Goal: Transaction & Acquisition: Subscribe to service/newsletter

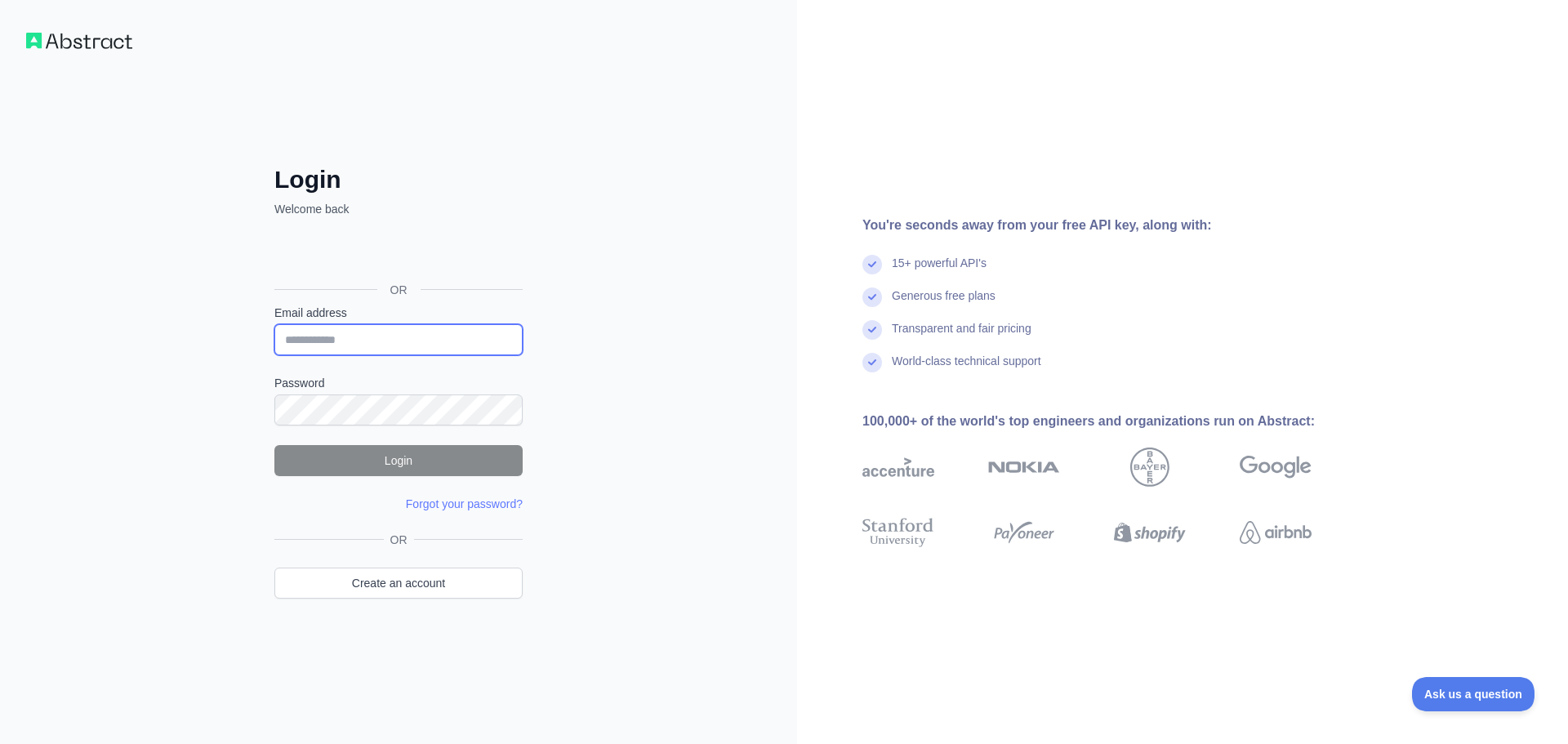
type input "**********"
click at [402, 459] on button "Login" at bounding box center [398, 460] width 248 height 31
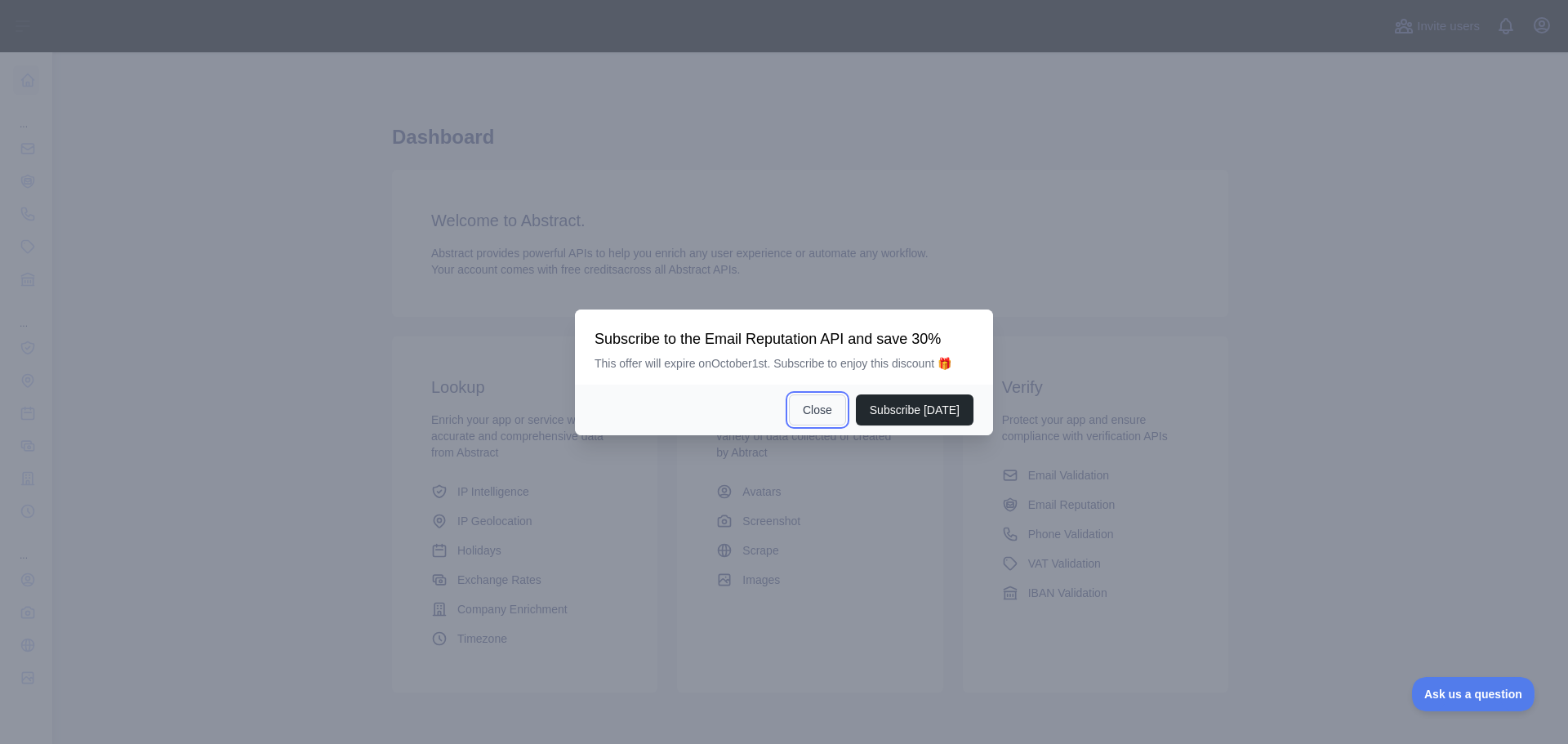
click at [825, 402] on button "Close" at bounding box center [817, 410] width 57 height 31
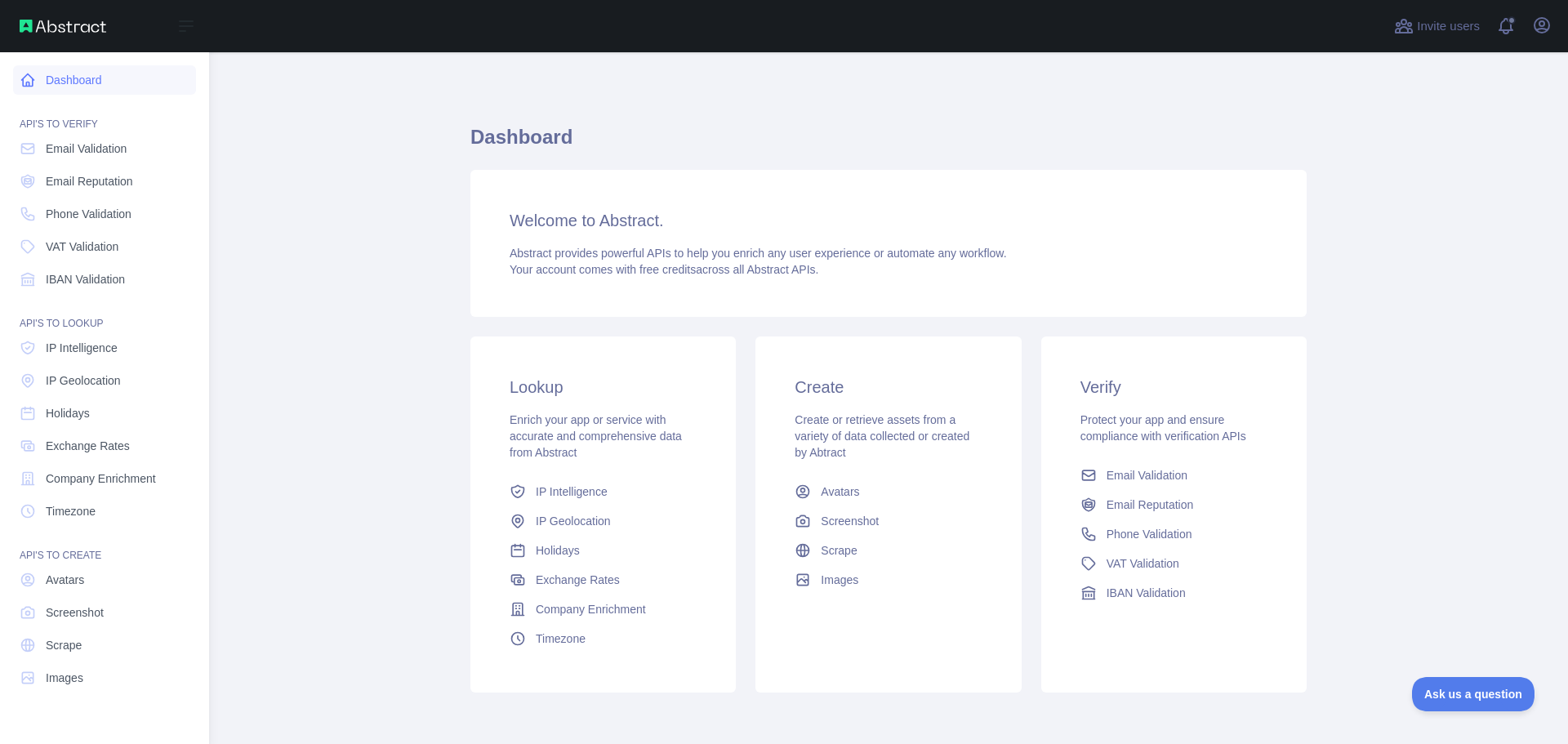
click at [75, 74] on link "Dashboard" at bounding box center [104, 79] width 183 height 29
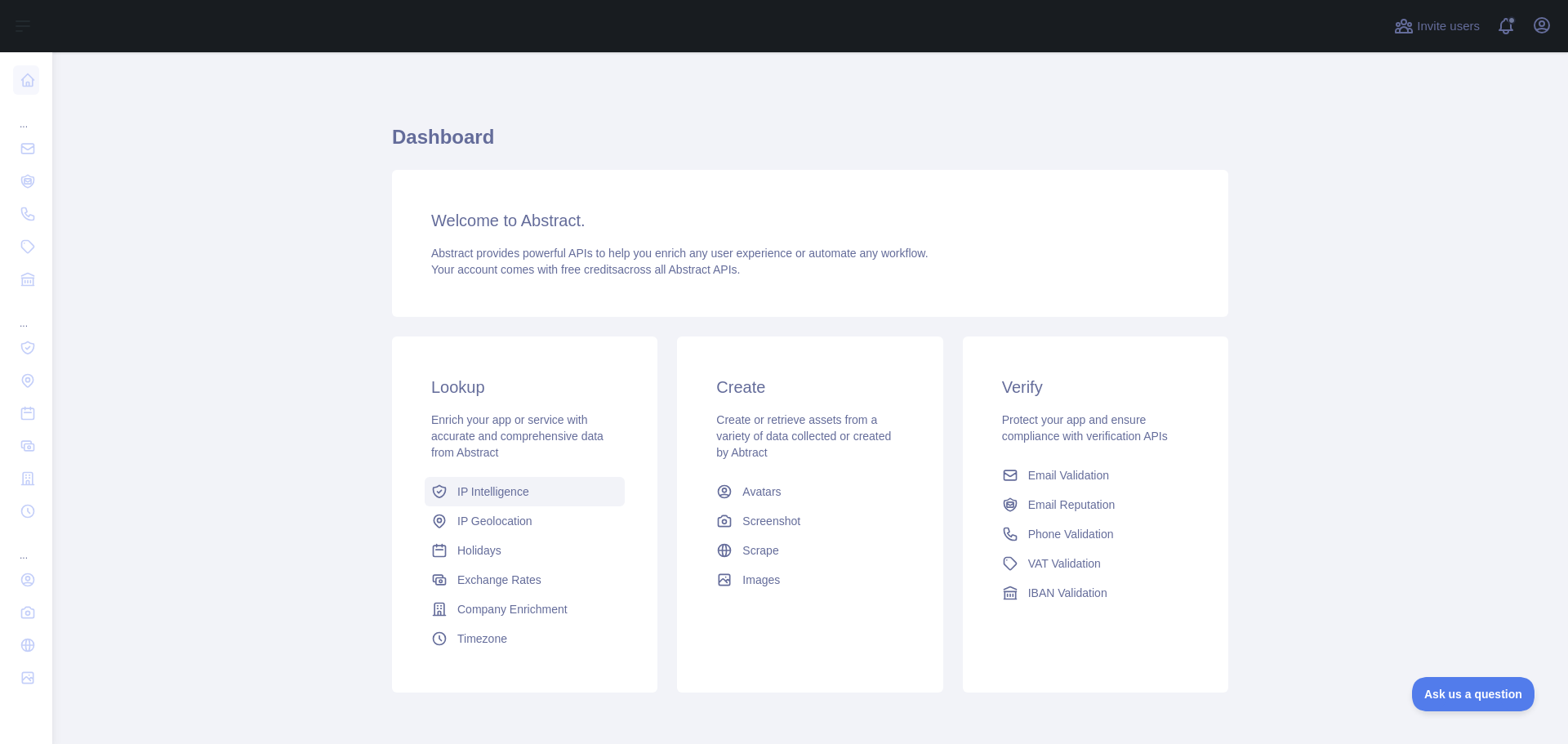
click at [489, 485] on span "IP Intelligence" at bounding box center [493, 491] width 72 height 16
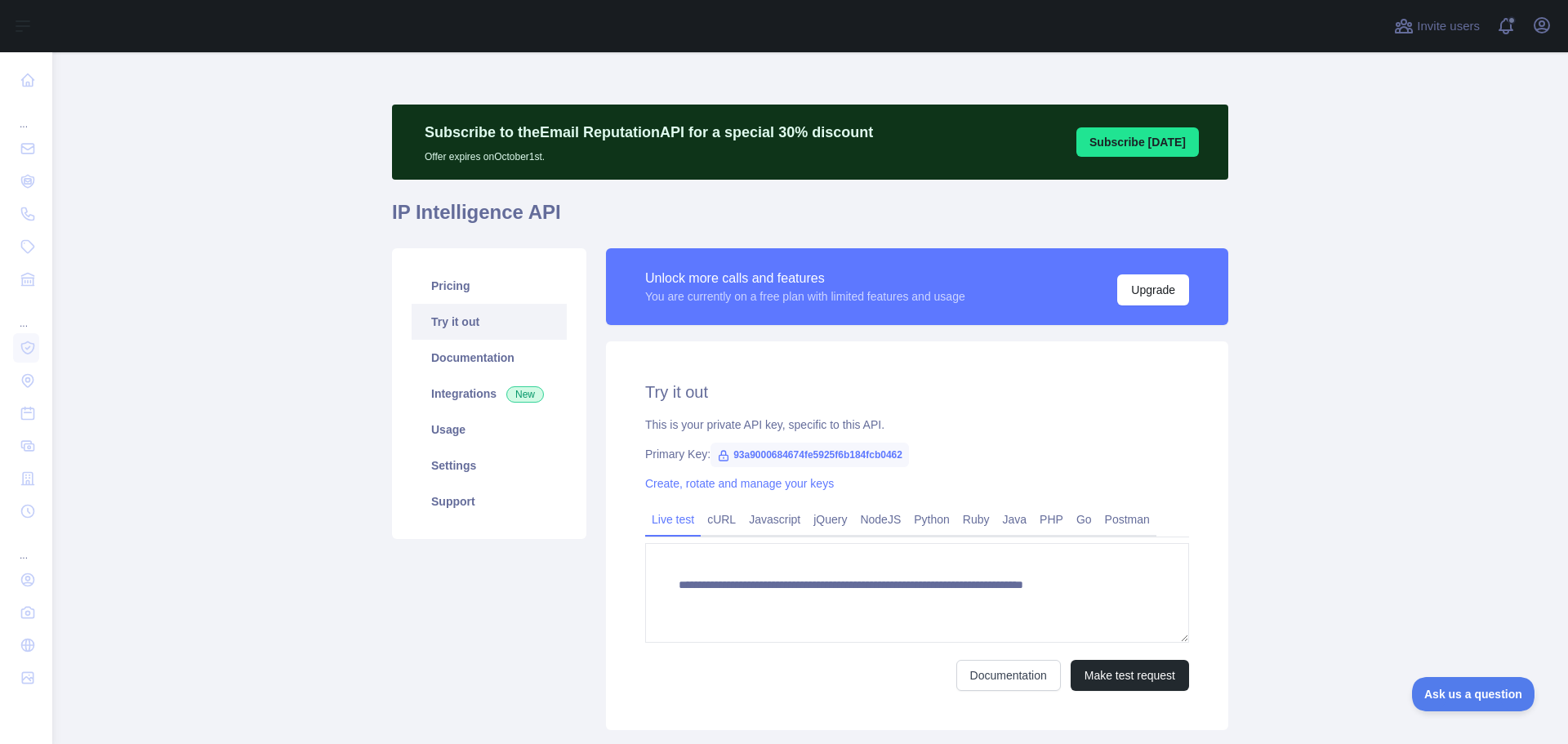
type textarea "**********"
click at [1544, 23] on icon "button" at bounding box center [1541, 25] width 15 height 15
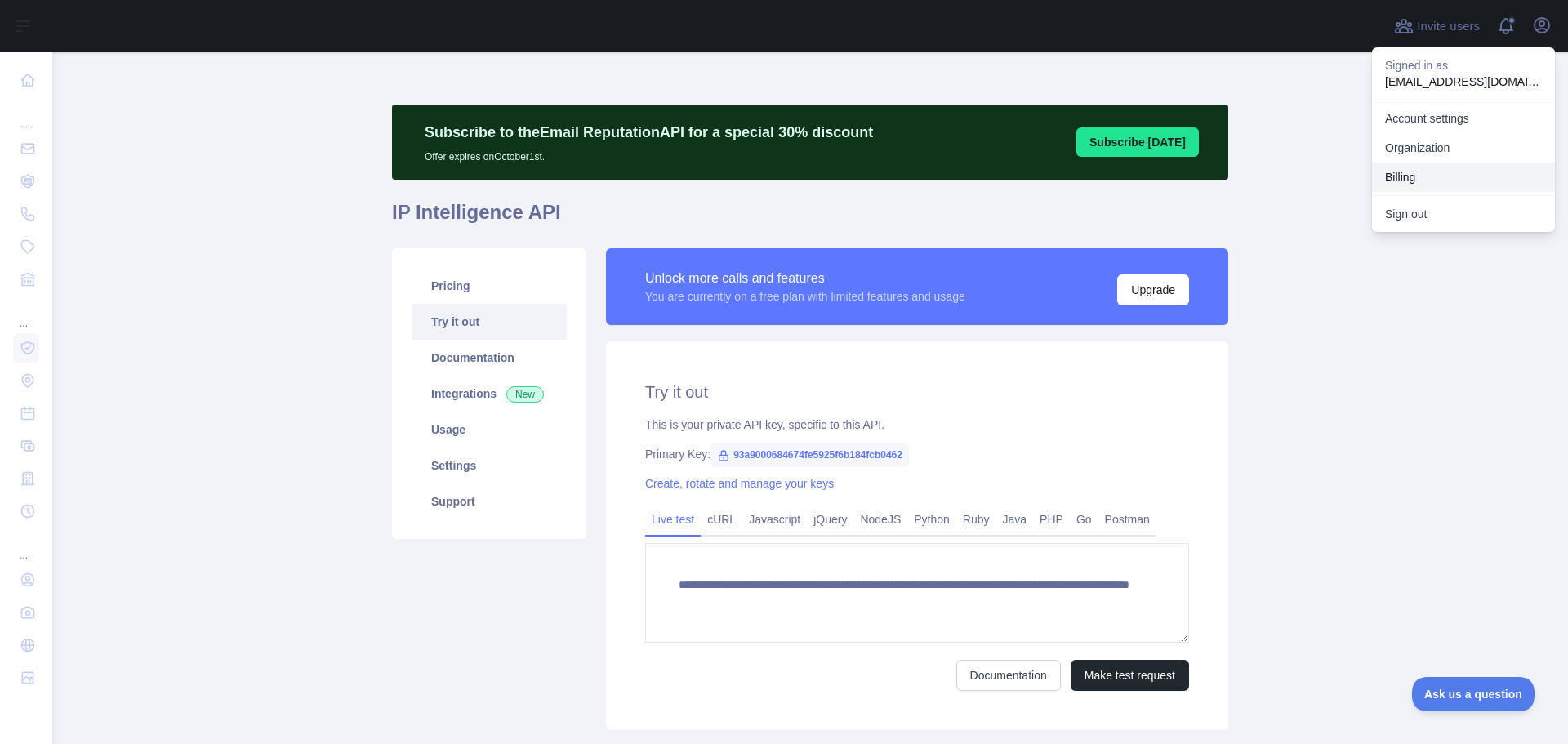
click at [1426, 186] on button "Billing" at bounding box center [1463, 177] width 183 height 29
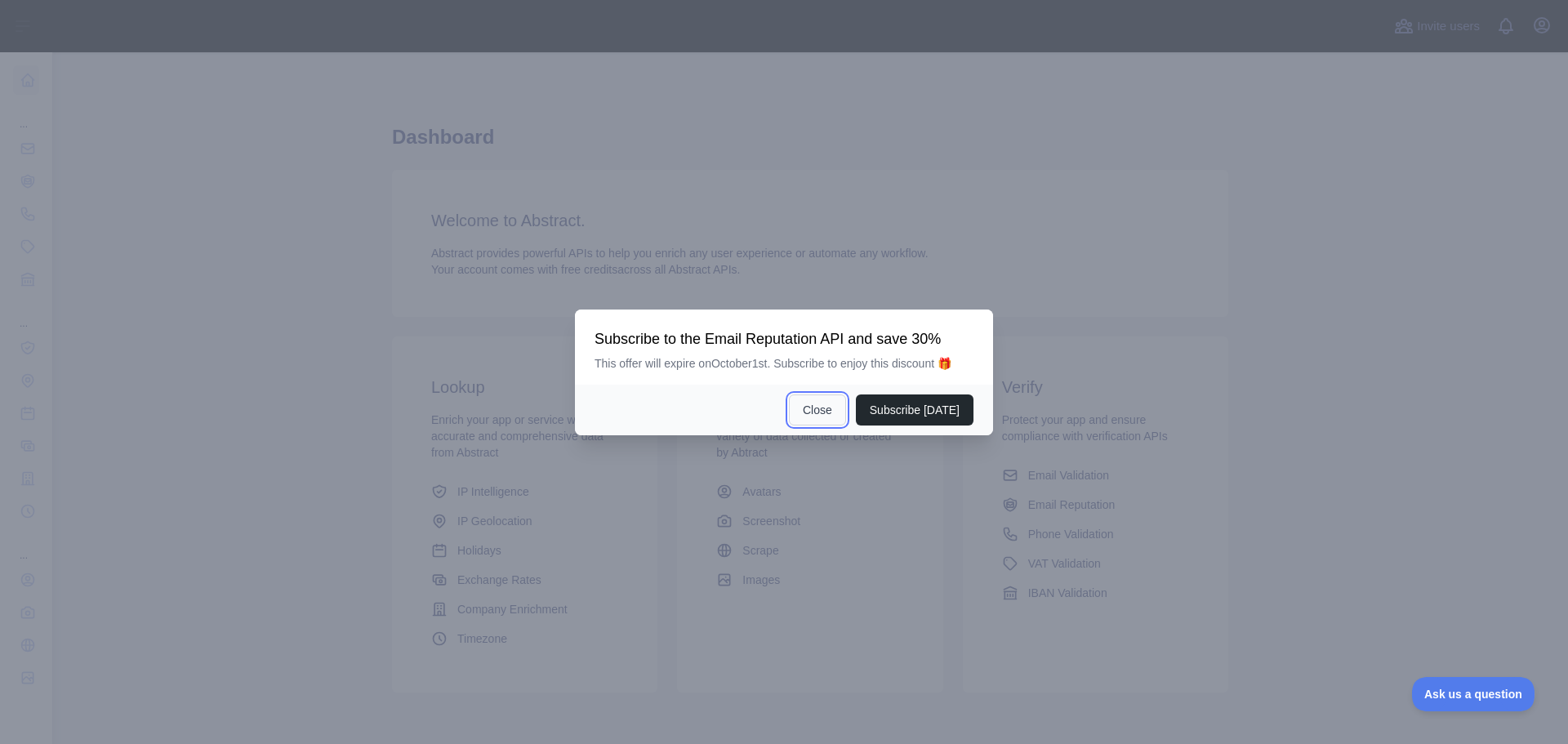
click at [824, 413] on button "Close" at bounding box center [817, 410] width 57 height 31
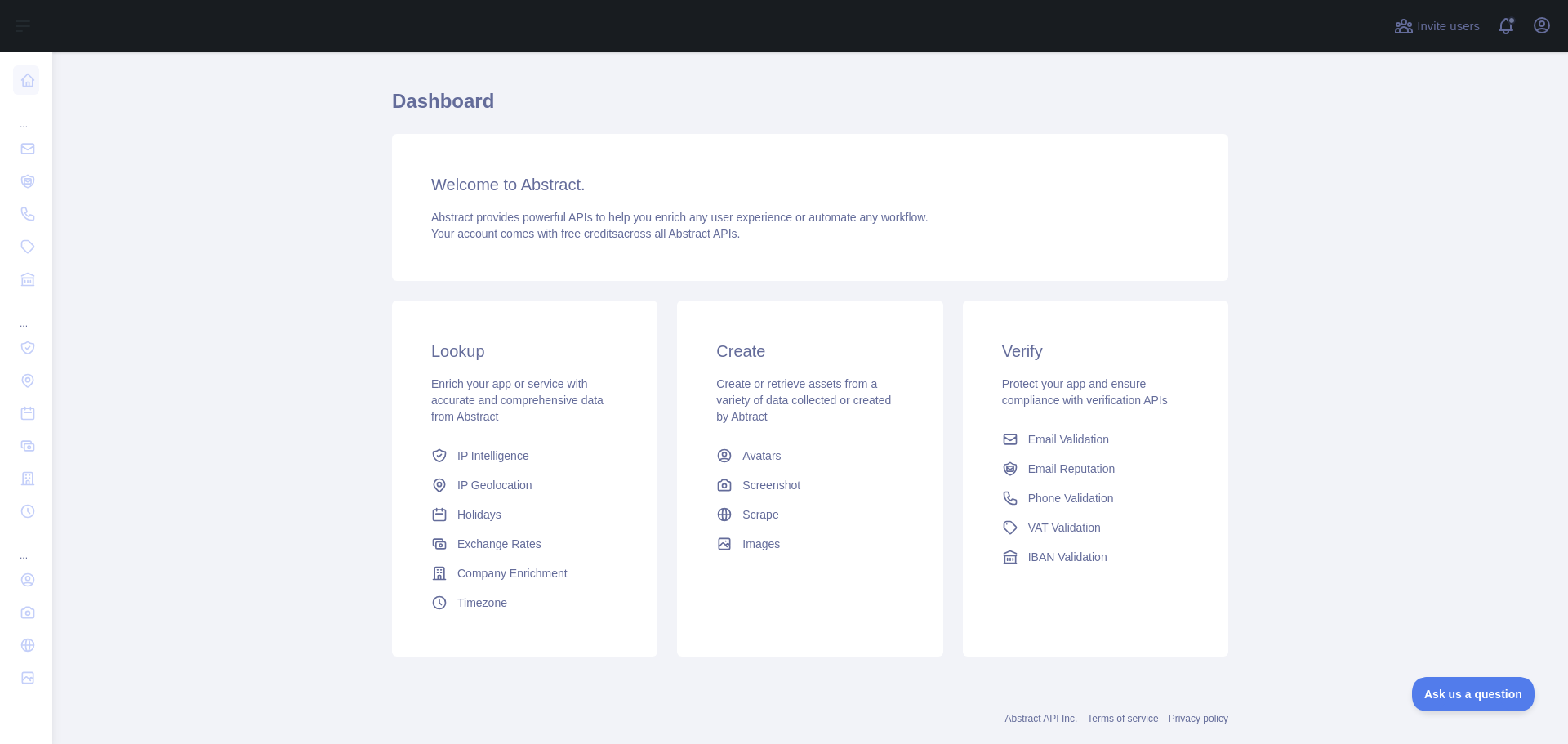
scroll to position [70, 0]
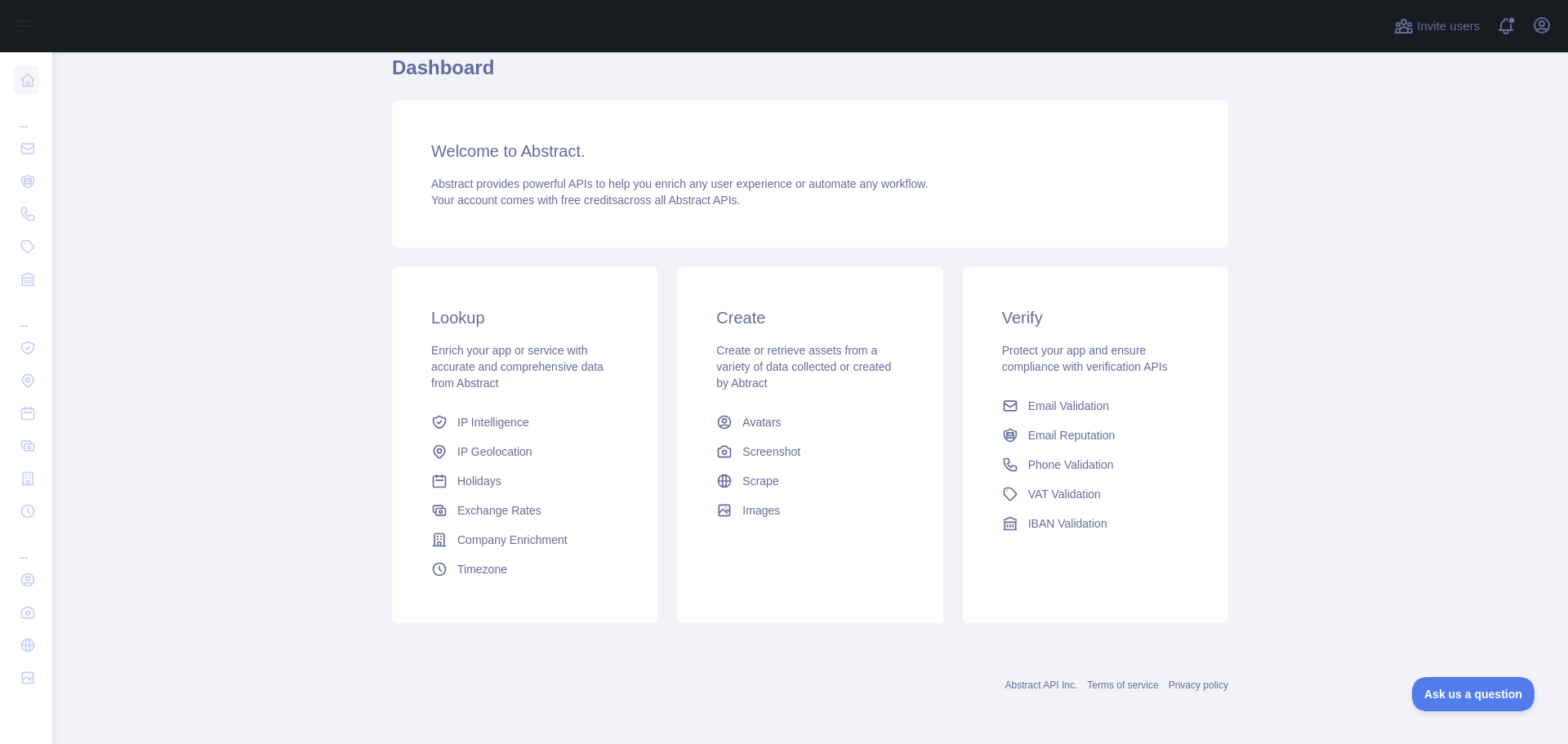
drag, startPoint x: 119, startPoint y: 253, endPoint x: 128, endPoint y: 252, distance: 9.1
click at [120, 252] on main "Dashboard Welcome to Abstract. Abstract provides powerful APIs to help you enri…" at bounding box center [810, 398] width 1516 height 692
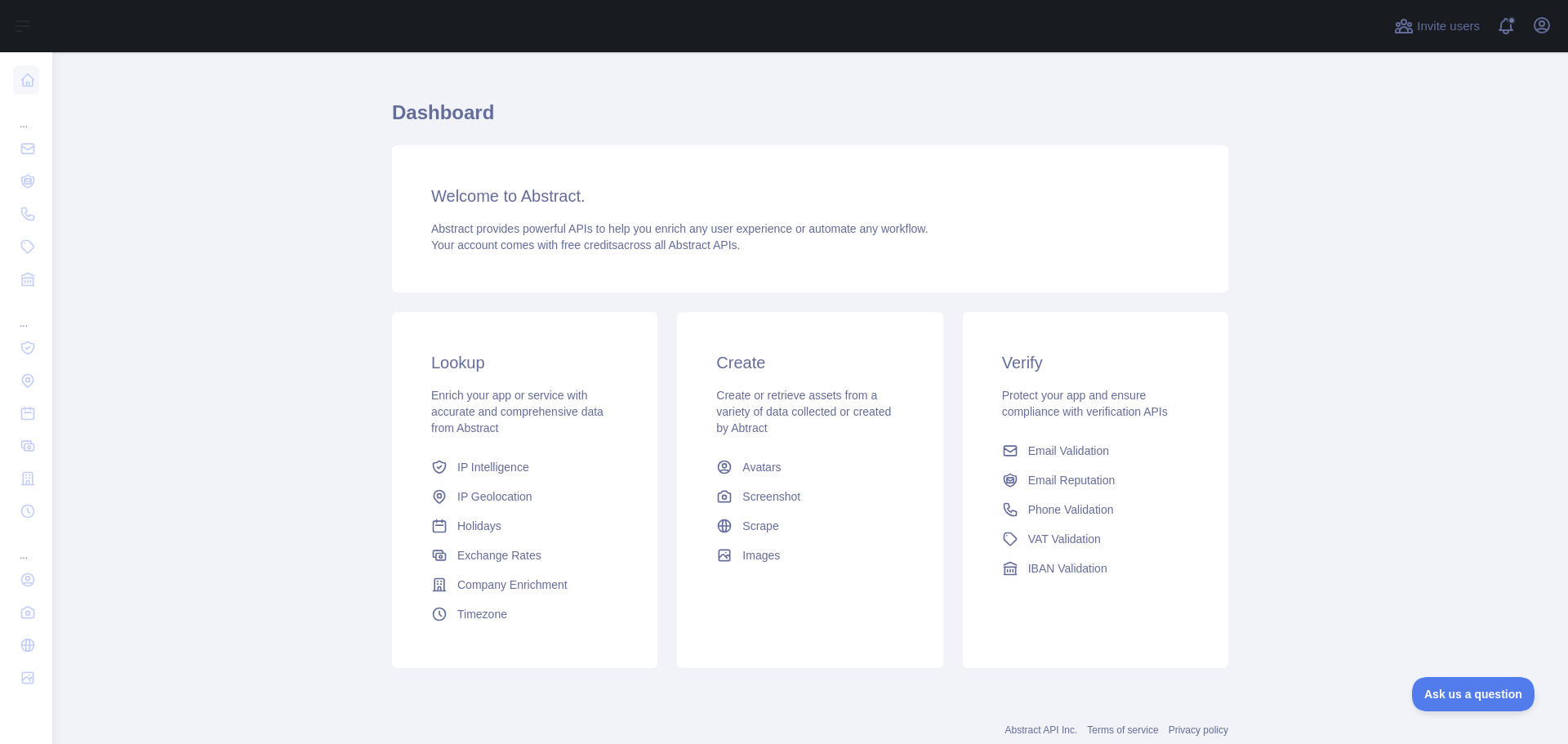
scroll to position [0, 0]
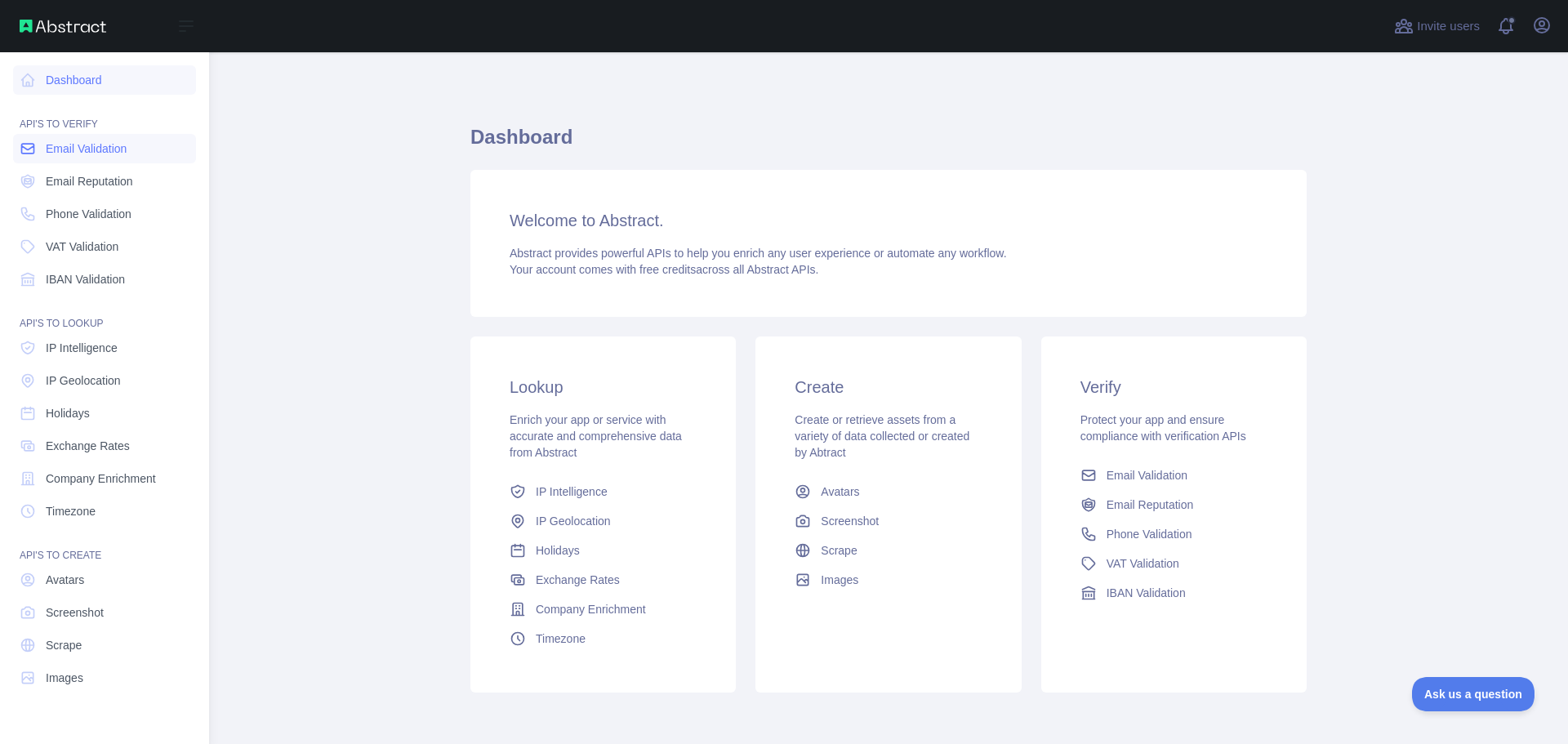
click at [70, 149] on span "Email Validation" at bounding box center [85, 148] width 80 height 16
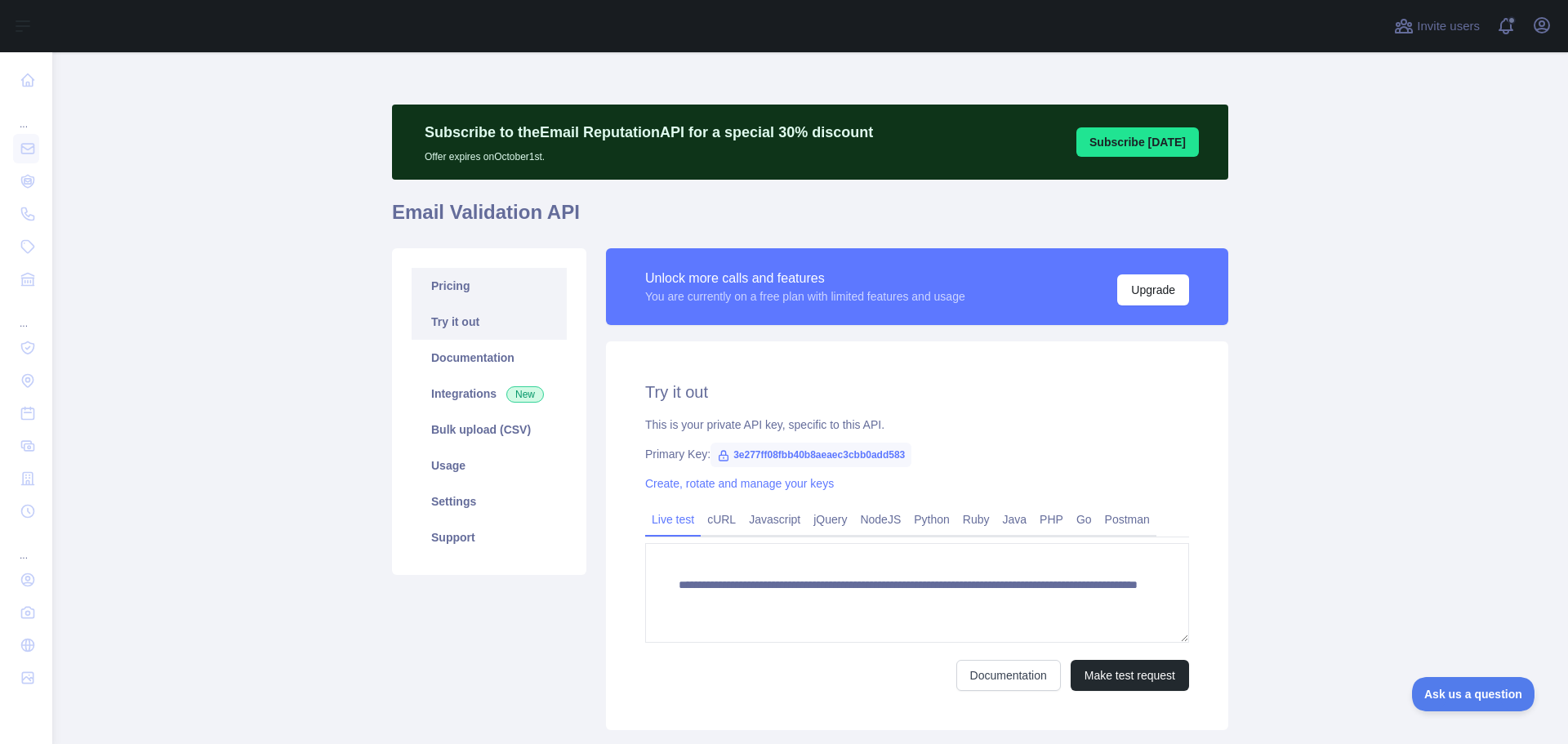
click at [455, 292] on link "Pricing" at bounding box center [489, 285] width 155 height 36
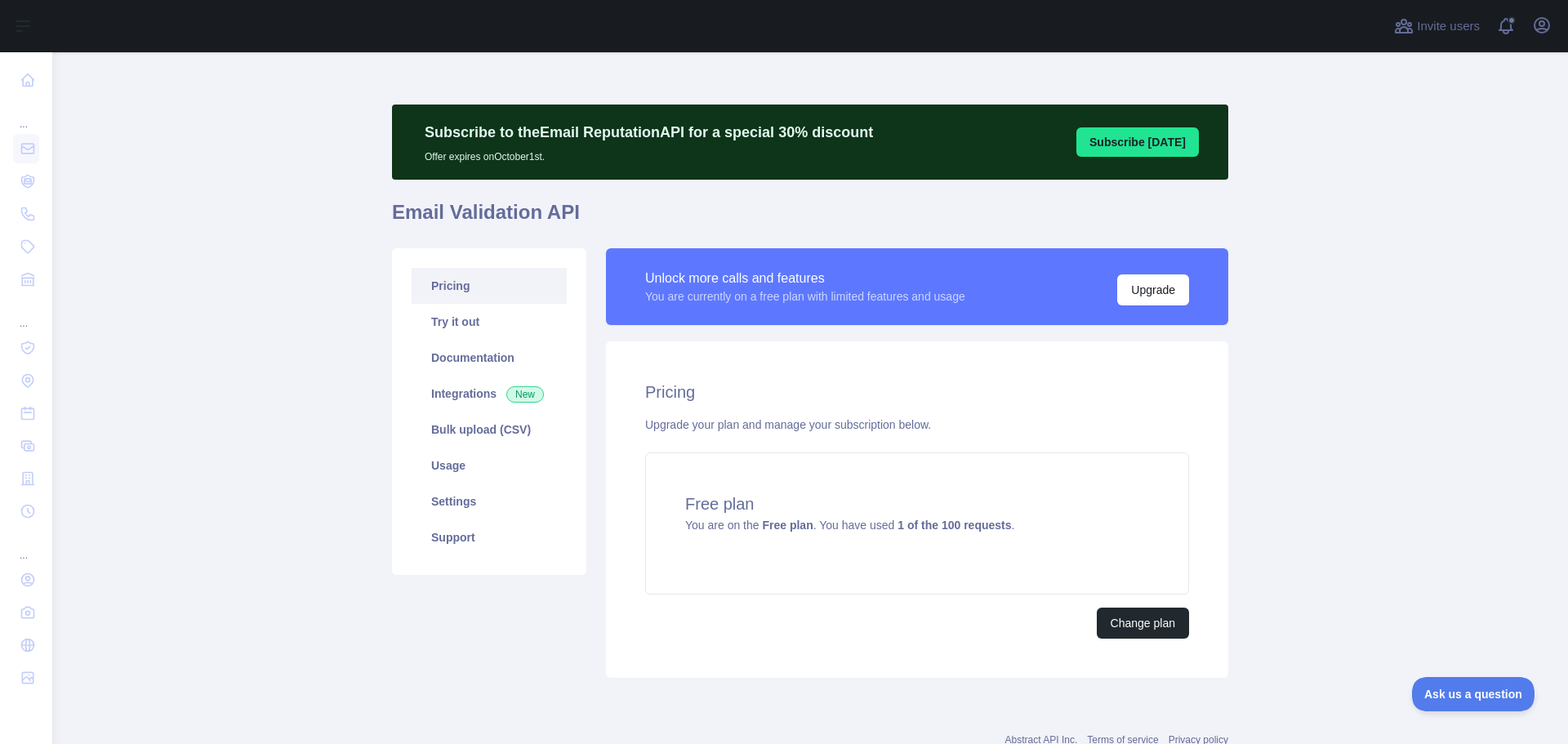
scroll to position [54, 0]
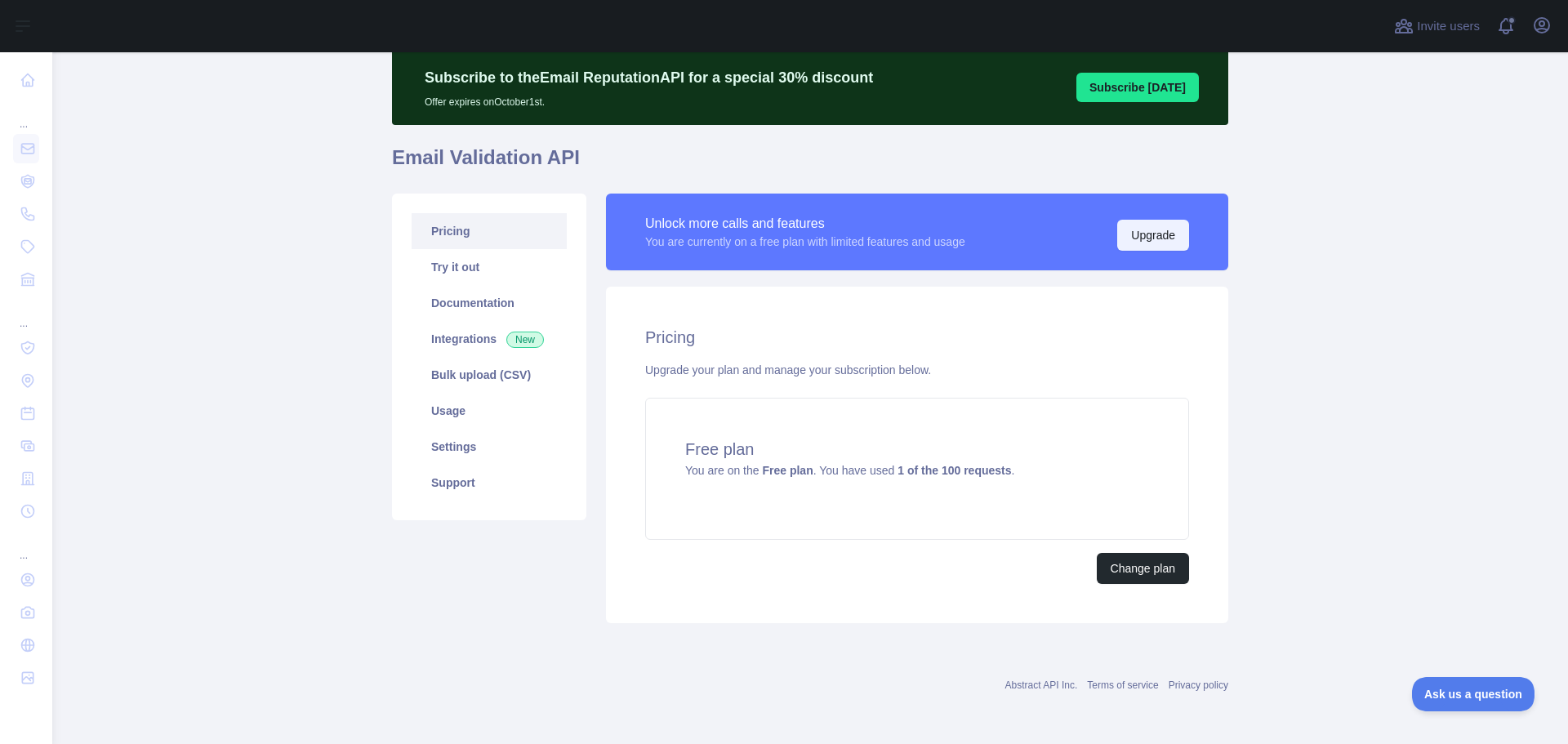
click at [1139, 231] on button "Upgrade" at bounding box center [1153, 235] width 72 height 31
